Goal: Information Seeking & Learning: Learn about a topic

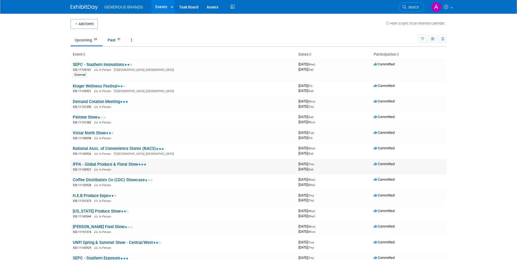
click at [97, 163] on link "IFPA - Global Produce & Floral Show" at bounding box center [110, 164] width 74 height 5
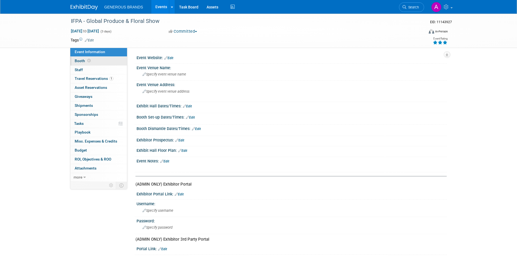
click at [99, 64] on link "Booth" at bounding box center [98, 61] width 57 height 9
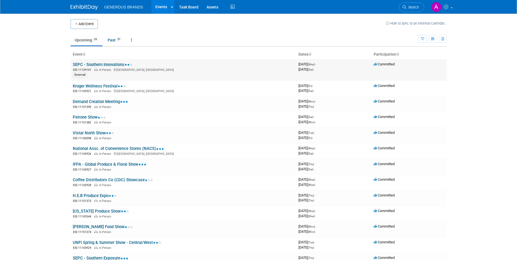
click at [96, 66] on link "SEPC - Southern Innovations" at bounding box center [103, 64] width 60 height 5
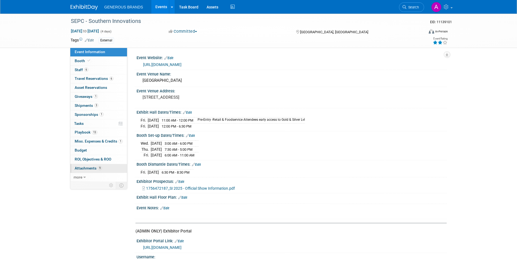
click at [99, 165] on link "9 Attachments 9" at bounding box center [98, 168] width 57 height 9
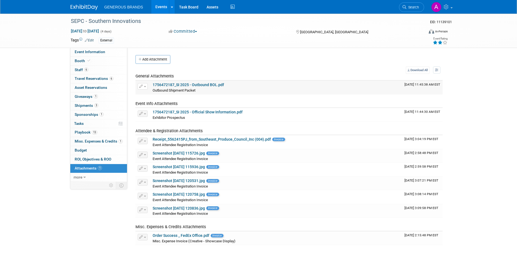
click at [203, 84] on link "1756472187_SI 2025 - Outbound BOL.pdf" at bounding box center [188, 85] width 71 height 4
click at [204, 110] on link "1756472187_SI 2025 - Official Show Information.pdf" at bounding box center [198, 112] width 90 height 4
click at [112, 104] on link "3 Shipments 3" at bounding box center [98, 105] width 57 height 9
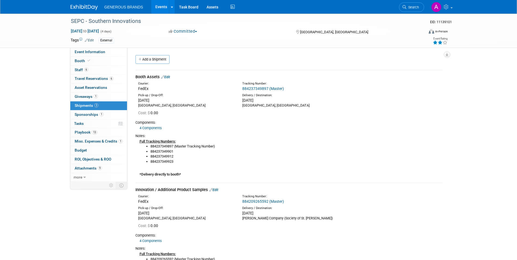
click at [252, 88] on link "884237349897 (Master)" at bounding box center [263, 88] width 42 height 4
click at [98, 133] on link "13 Playbook 13" at bounding box center [98, 132] width 57 height 9
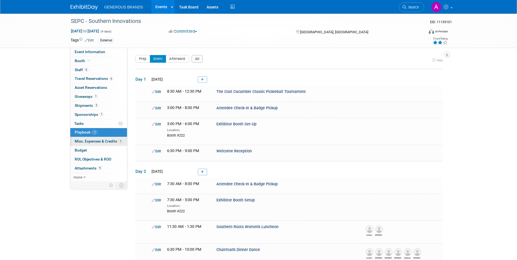
click at [100, 139] on span "Misc. Expenses & Credits 1" at bounding box center [99, 141] width 48 height 4
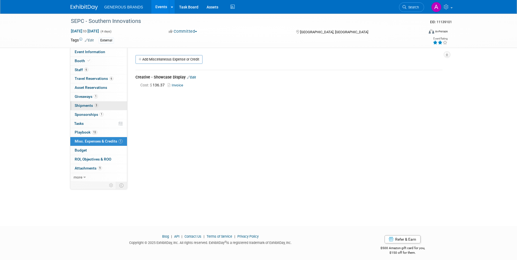
click at [95, 107] on span "3" at bounding box center [96, 105] width 4 height 4
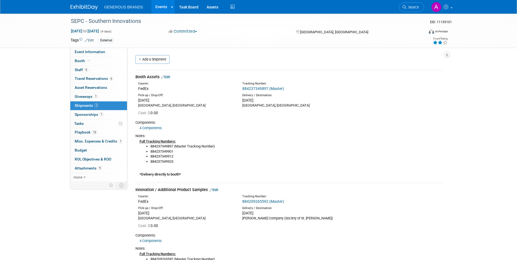
scroll to position [55, 0]
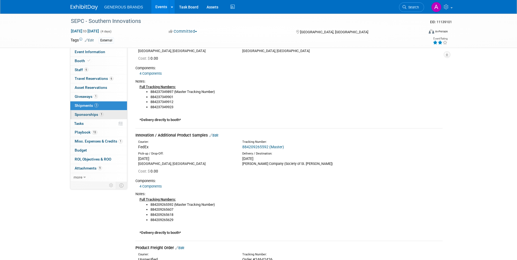
click at [120, 116] on link "1 Sponsorships 1" at bounding box center [98, 114] width 57 height 9
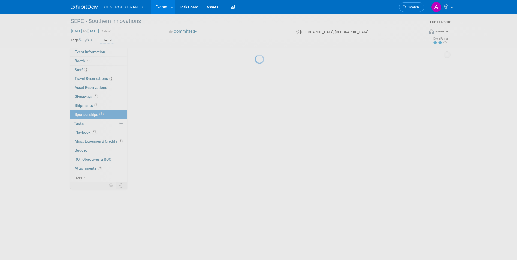
scroll to position [0, 0]
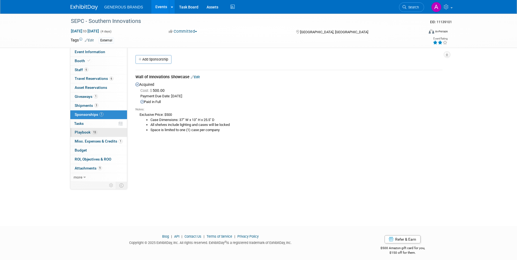
click at [109, 133] on link "13 Playbook 13" at bounding box center [98, 132] width 57 height 9
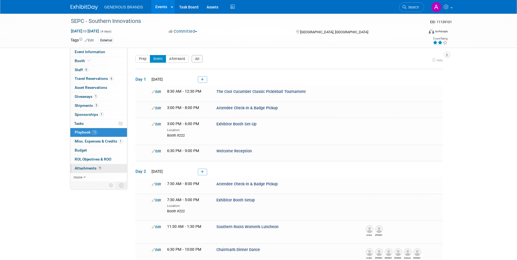
click at [100, 164] on link "9 Attachments 9" at bounding box center [98, 168] width 57 height 9
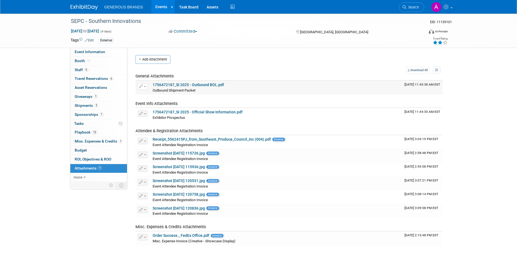
click at [215, 83] on link "1756472187_SI 2025 - Outbound BOL.pdf" at bounding box center [188, 85] width 71 height 4
click at [224, 113] on link "1756472187_SI 2025 - Official Show Information.pdf" at bounding box center [198, 112] width 90 height 4
click at [82, 178] on link "more" at bounding box center [98, 177] width 57 height 9
click at [91, 160] on span "ROI, Objectives & ROO 0" at bounding box center [93, 159] width 37 height 4
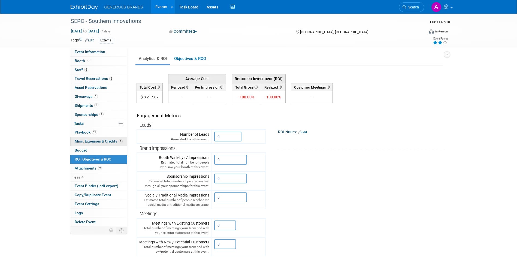
click at [102, 143] on span "Misc. Expenses & Credits 1" at bounding box center [99, 141] width 48 height 4
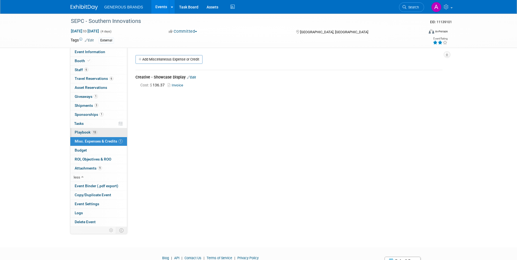
click at [105, 130] on link "13 Playbook 13" at bounding box center [98, 132] width 57 height 9
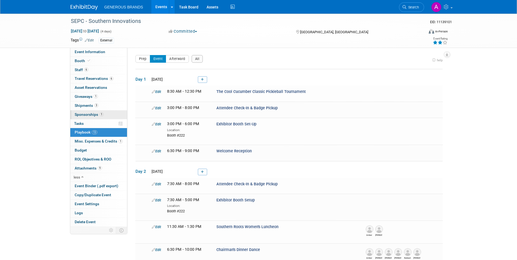
click at [105, 116] on link "1 Sponsorships 1" at bounding box center [98, 114] width 57 height 9
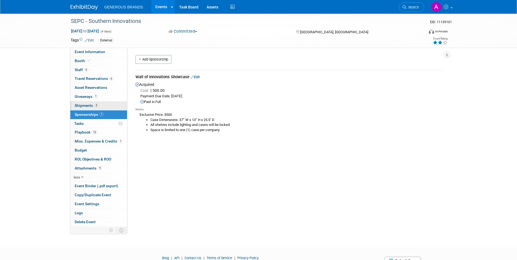
click at [108, 105] on link "3 Shipments 3" at bounding box center [98, 105] width 57 height 9
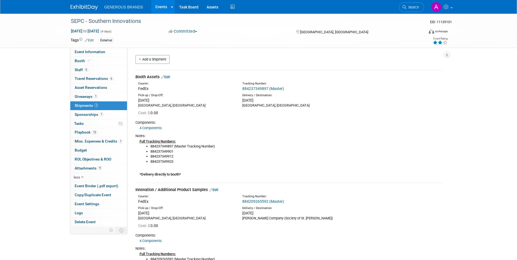
click at [158, 130] on link "4 Components" at bounding box center [151, 128] width 22 height 4
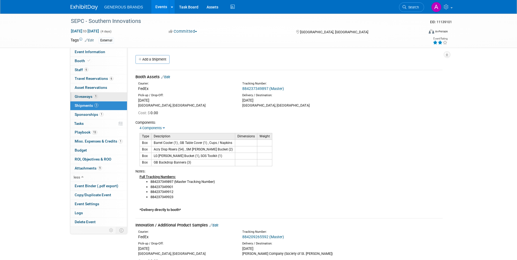
click at [104, 96] on link "1 Giveaways 1" at bounding box center [98, 96] width 57 height 9
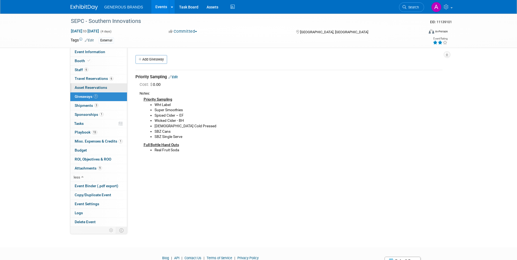
click at [108, 89] on link "0 Asset Reservations 0" at bounding box center [98, 87] width 57 height 9
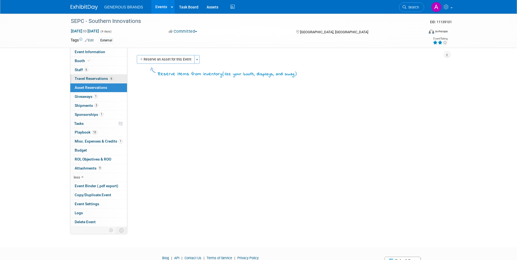
click at [111, 79] on span "6" at bounding box center [111, 79] width 4 height 4
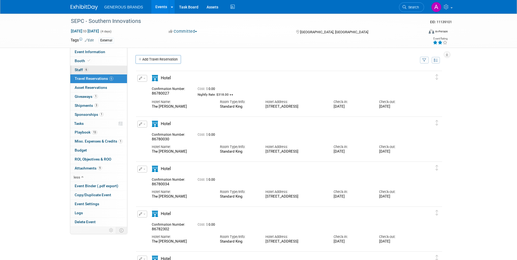
click at [109, 69] on link "6 Staff 6" at bounding box center [98, 70] width 57 height 9
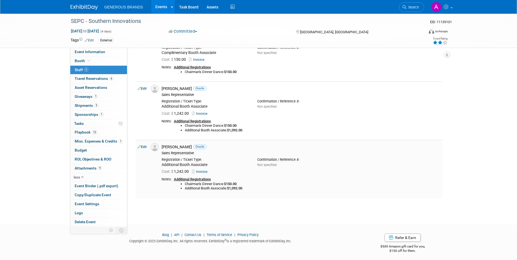
scroll to position [231, 0]
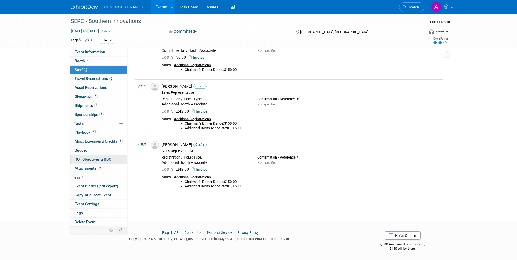
click at [115, 158] on link "0 ROI, Objectives & ROO 0" at bounding box center [98, 159] width 57 height 9
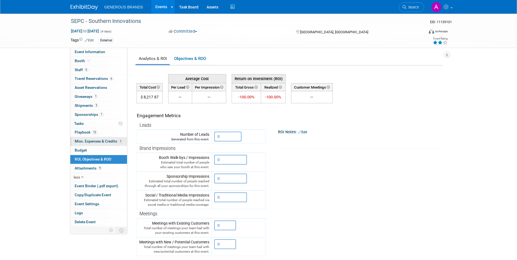
click at [115, 144] on link "1 Misc. Expenses & Credits 1" at bounding box center [98, 141] width 57 height 9
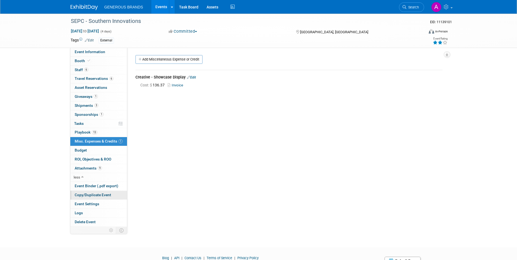
click at [113, 197] on link "Copy/Duplicate Event" at bounding box center [98, 195] width 57 height 9
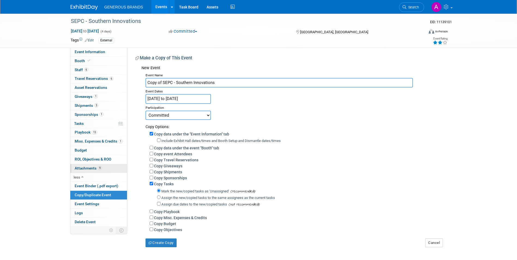
click at [110, 170] on link "9 Attachments 9" at bounding box center [98, 168] width 57 height 9
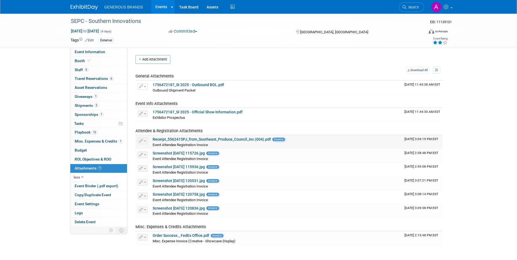
click at [236, 141] on link "Receipt_5562415PJ_from_Southeast_Produce_Council_Inc (004).pdf" at bounding box center [212, 139] width 118 height 4
click at [200, 154] on link "Screenshot [DATE] 115726.jpg" at bounding box center [179, 153] width 52 height 4
click at [189, 212] on span "Event Attendee Registration Invoice" at bounding box center [180, 214] width 55 height 4
click at [189, 210] on link "Screenshot [DATE] 120836.jpg" at bounding box center [179, 208] width 52 height 4
click at [183, 196] on link "Screenshot [DATE] 120758.jpg" at bounding box center [179, 194] width 52 height 4
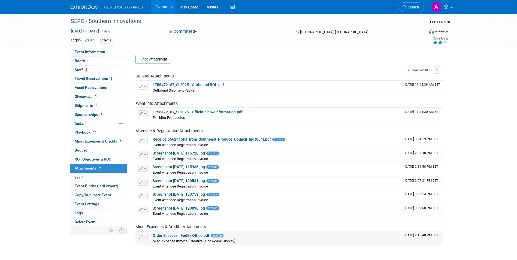
click at [184, 236] on link "Order Success _ FedEx Office.pdf" at bounding box center [181, 235] width 57 height 4
click at [101, 51] on span "Event Information" at bounding box center [90, 52] width 31 height 4
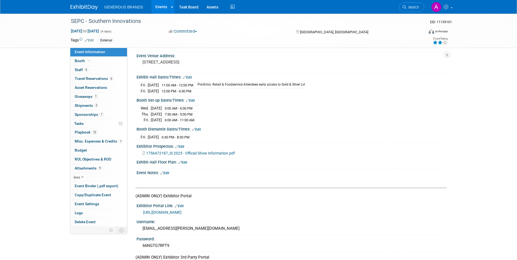
scroll to position [82, 0]
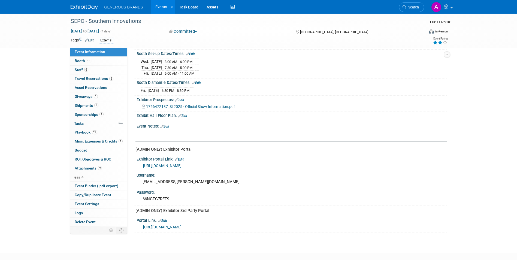
click at [182, 164] on link "[URL][DOMAIN_NAME]" at bounding box center [162, 166] width 38 height 4
click at [182, 225] on link "[URL][DOMAIN_NAME]" at bounding box center [162, 227] width 38 height 4
drag, startPoint x: 215, startPoint y: 180, endPoint x: 141, endPoint y: 183, distance: 73.4
click at [141, 183] on div "[EMAIL_ADDRESS][PERSON_NAME][DOMAIN_NAME]" at bounding box center [292, 182] width 302 height 8
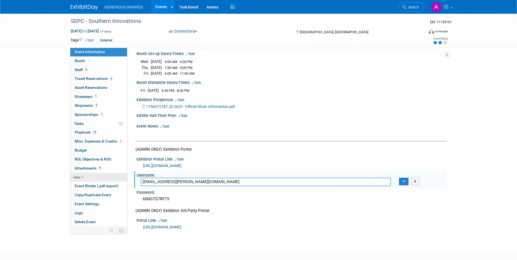
drag, startPoint x: 213, startPoint y: 180, endPoint x: 122, endPoint y: 180, distance: 90.8
click at [122, 180] on div "Event Information Event Info Booth Booth 6 Staff 6 Staff 6 Travel Reservations …" at bounding box center [259, 82] width 384 height 301
click at [180, 201] on div "66NGTG7RFT9" at bounding box center [292, 199] width 302 height 8
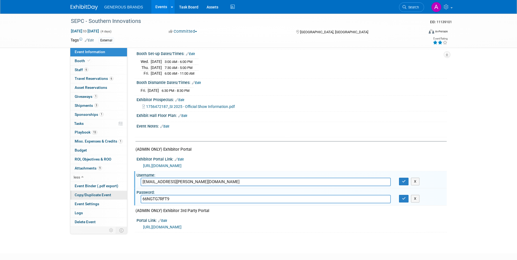
drag, startPoint x: 178, startPoint y: 200, endPoint x: 110, endPoint y: 194, distance: 67.6
click at [110, 194] on div "Event Information Event Info Booth Booth 6 Staff 6 Staff 6 Travel Reservations …" at bounding box center [259, 82] width 384 height 301
click at [184, 200] on input "66NGTG7RFT9" at bounding box center [266, 199] width 250 height 8
drag, startPoint x: 184, startPoint y: 200, endPoint x: 121, endPoint y: 200, distance: 63.0
click at [121, 200] on div "Event Information Event Info Booth Booth 6 Staff 6 Staff 6 Travel Reservations …" at bounding box center [259, 82] width 384 height 301
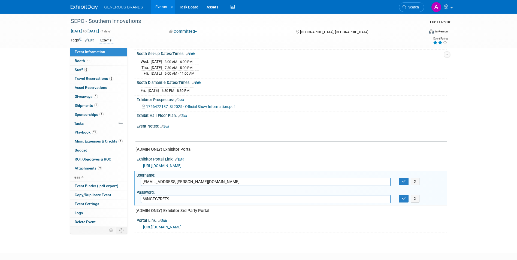
click at [215, 229] on div "[URL][DOMAIN_NAME]" at bounding box center [293, 227] width 300 height 6
click at [182, 225] on link "[URL][DOMAIN_NAME]" at bounding box center [162, 227] width 38 height 4
click at [182, 164] on link "[URL][DOMAIN_NAME]" at bounding box center [162, 166] width 38 height 4
drag, startPoint x: 227, startPoint y: 179, endPoint x: 127, endPoint y: 179, distance: 100.6
click at [127, 179] on div "Event Information Event Info Booth Booth 6 Staff 6 Staff 6 Travel Reservations …" at bounding box center [259, 82] width 384 height 301
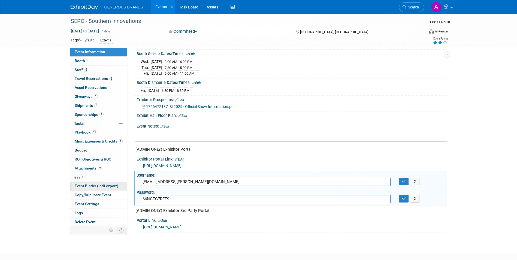
drag, startPoint x: 215, startPoint y: 198, endPoint x: 92, endPoint y: 185, distance: 124.4
click at [92, 185] on div "Event Information Event Info Booth Booth 6 Staff 6 Staff 6 Travel Reservations …" at bounding box center [259, 82] width 384 height 301
click at [114, 61] on link "Booth" at bounding box center [98, 61] width 57 height 9
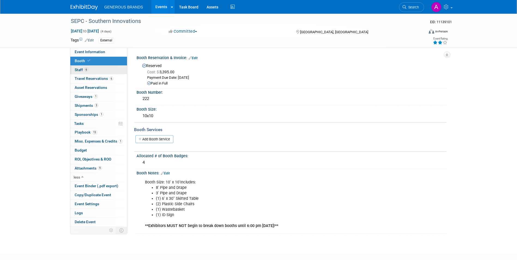
click at [114, 70] on link "6 Staff 6" at bounding box center [98, 70] width 57 height 9
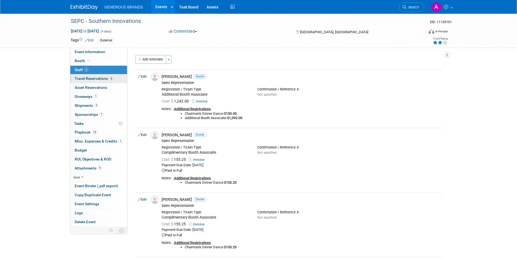
click at [115, 83] on link "6 Travel Reservations 6" at bounding box center [98, 78] width 57 height 9
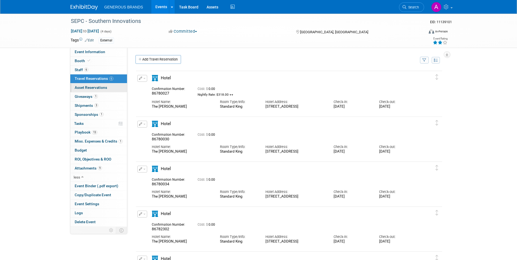
click at [114, 84] on link "0 Asset Reservations 0" at bounding box center [98, 87] width 57 height 9
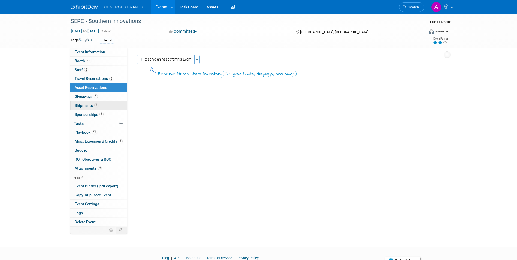
click at [116, 104] on link "3 Shipments 3" at bounding box center [98, 105] width 57 height 9
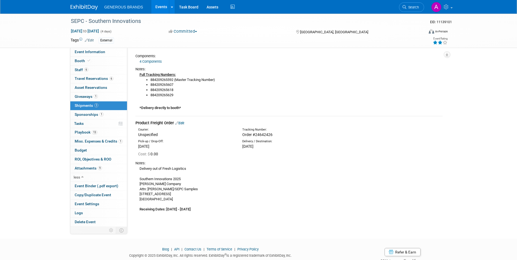
scroll to position [196, 0]
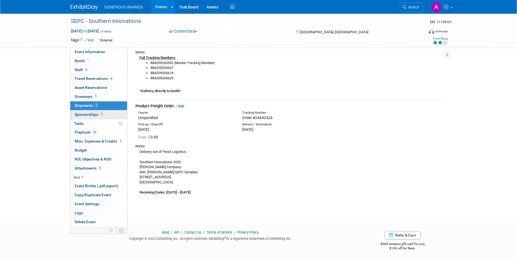
click at [116, 111] on link "1 Sponsorships 1" at bounding box center [98, 114] width 57 height 9
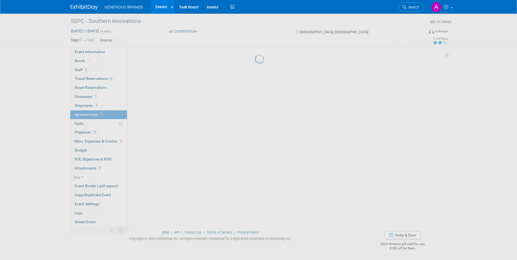
scroll to position [0, 0]
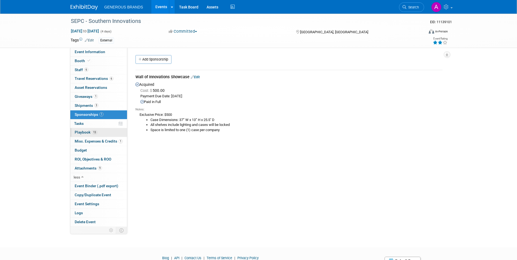
click at [115, 129] on link "13 Playbook 13" at bounding box center [98, 132] width 57 height 9
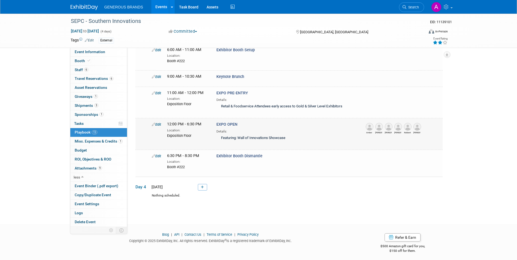
scroll to position [241, 0]
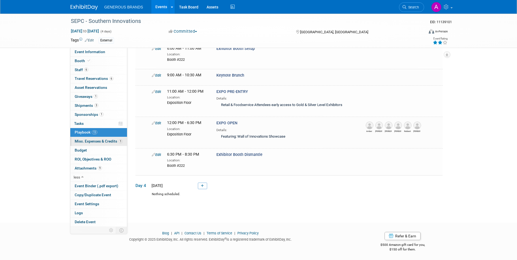
click at [110, 140] on span "Misc. Expenses & Credits 1" at bounding box center [99, 141] width 48 height 4
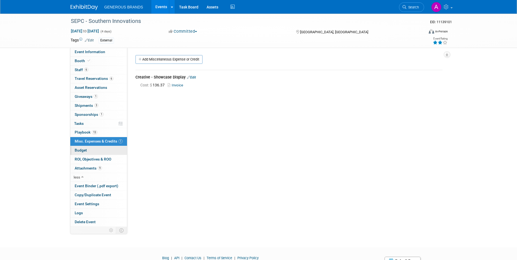
click at [110, 150] on link "Budget" at bounding box center [98, 150] width 57 height 9
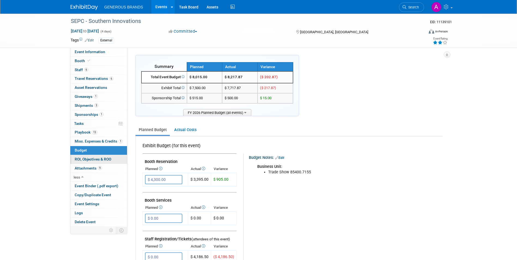
click at [109, 158] on span "ROI, Objectives & ROO 0" at bounding box center [93, 159] width 37 height 4
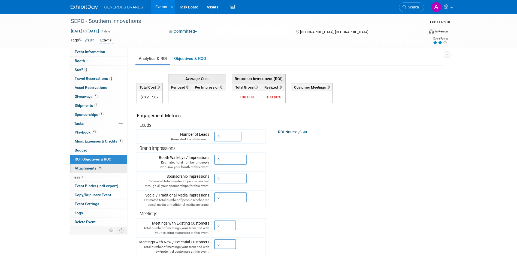
click at [110, 164] on div "Event Information Event Info Booth Booth 6 Staff 6 Staff 6 Travel Reservations …" at bounding box center [98, 137] width 57 height 179
click at [110, 167] on link "9 Attachments 9" at bounding box center [98, 168] width 57 height 9
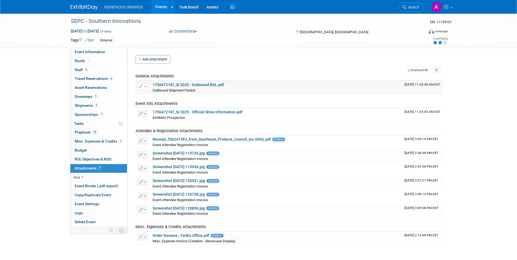
click at [211, 82] on td "1756472187_SI 2025 - Outbound BOL.pdf Outbound Shipment Packet Outbound Shipmen…" at bounding box center [277, 88] width 252 height 14
click at [211, 84] on link "1756472187_SI 2025 - Outbound BOL.pdf" at bounding box center [188, 85] width 71 height 4
click at [206, 113] on link "1756472187_SI 2025 - Official Show Information.pdf" at bounding box center [198, 112] width 90 height 4
click at [201, 154] on link "Screenshot [DATE] 115726.jpg" at bounding box center [179, 153] width 52 height 4
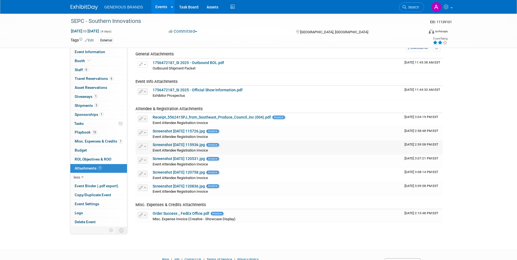
scroll to position [49, 0]
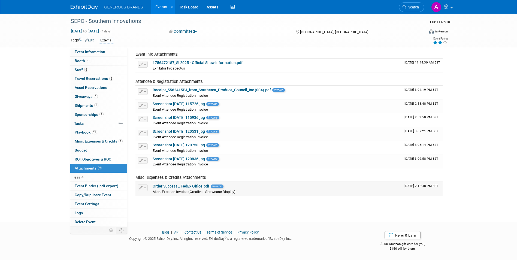
click at [201, 184] on link "Order Success _ FedEx Office.pdf" at bounding box center [181, 186] width 57 height 4
click at [98, 188] on link "Event Binder (.pdf export)" at bounding box center [98, 186] width 57 height 9
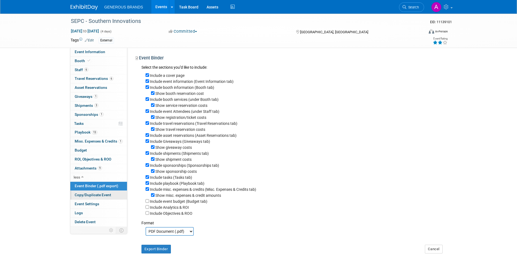
click at [100, 197] on span "Copy/Duplicate Event" at bounding box center [93, 195] width 37 height 4
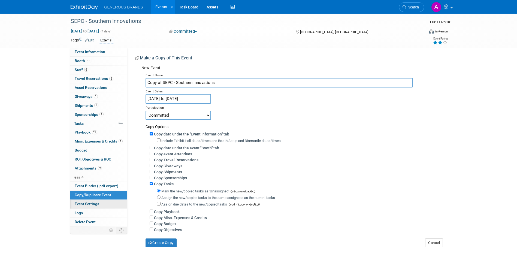
click at [100, 203] on link "Event Settings" at bounding box center [98, 204] width 57 height 9
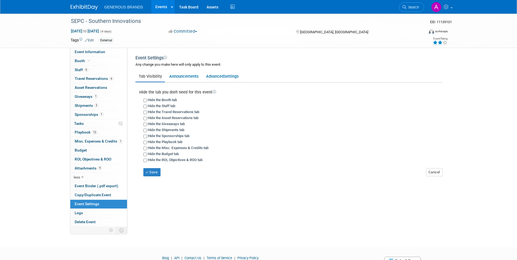
click at [100, 207] on link "Event Settings" at bounding box center [98, 204] width 57 height 9
click at [101, 210] on link "Logs" at bounding box center [98, 213] width 57 height 9
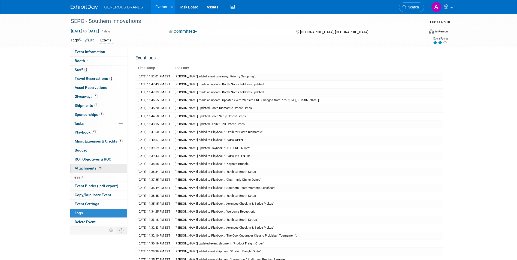
click at [114, 170] on link "9 Attachments 9" at bounding box center [98, 168] width 57 height 9
